Goal: Task Accomplishment & Management: Manage account settings

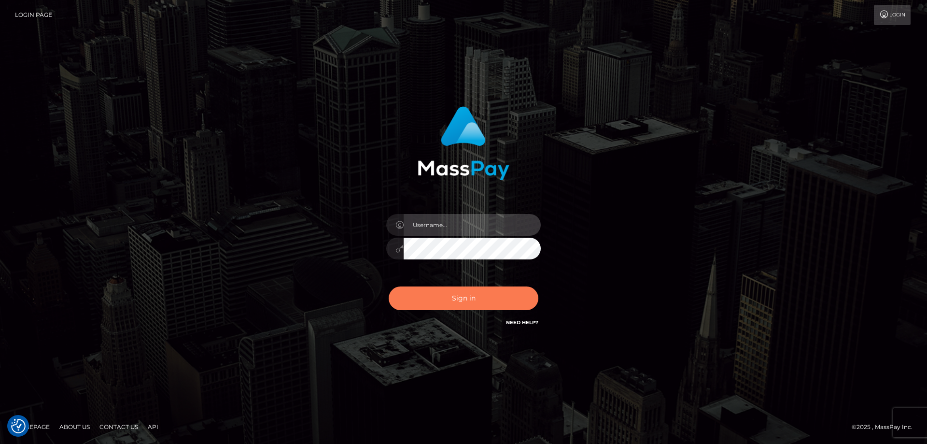
type input "angie.ctfo"
click at [481, 293] on button "Sign in" at bounding box center [464, 298] width 150 height 24
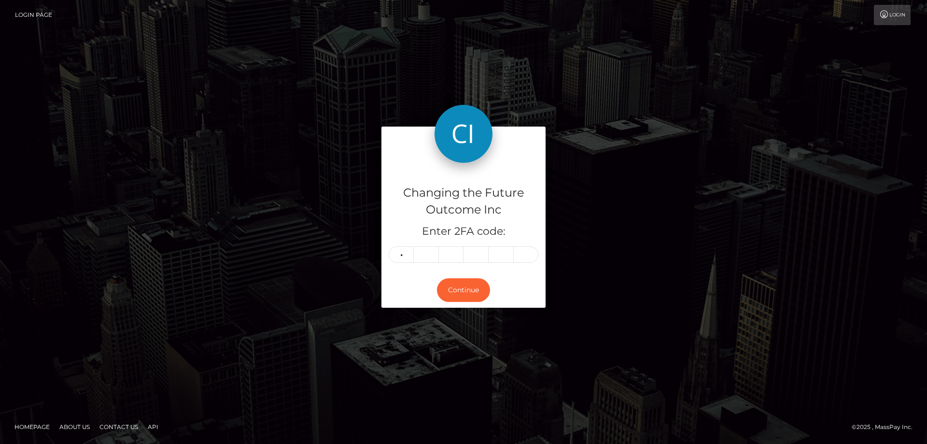
type input "7"
type input "8"
type input "7"
type input "6"
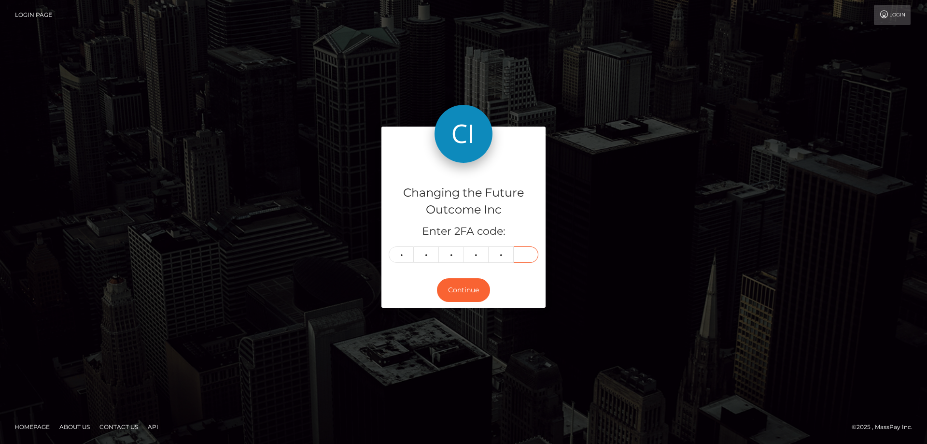
type input "1"
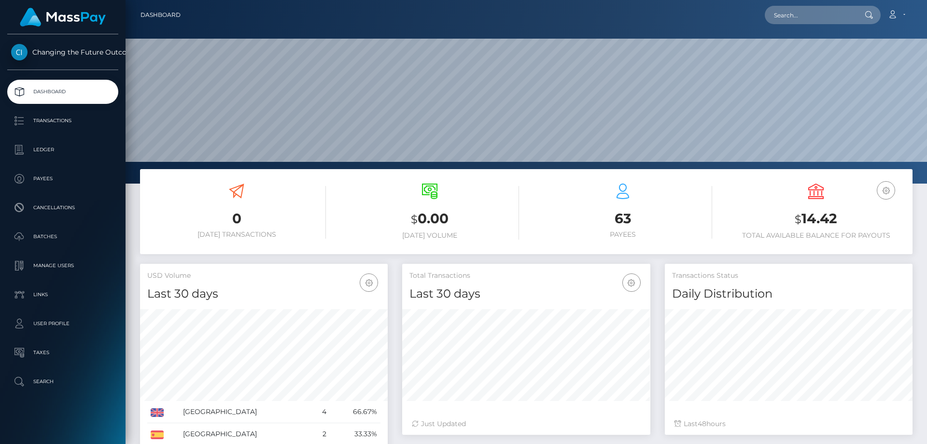
scroll to position [171, 248]
